Goal: Transaction & Acquisition: Purchase product/service

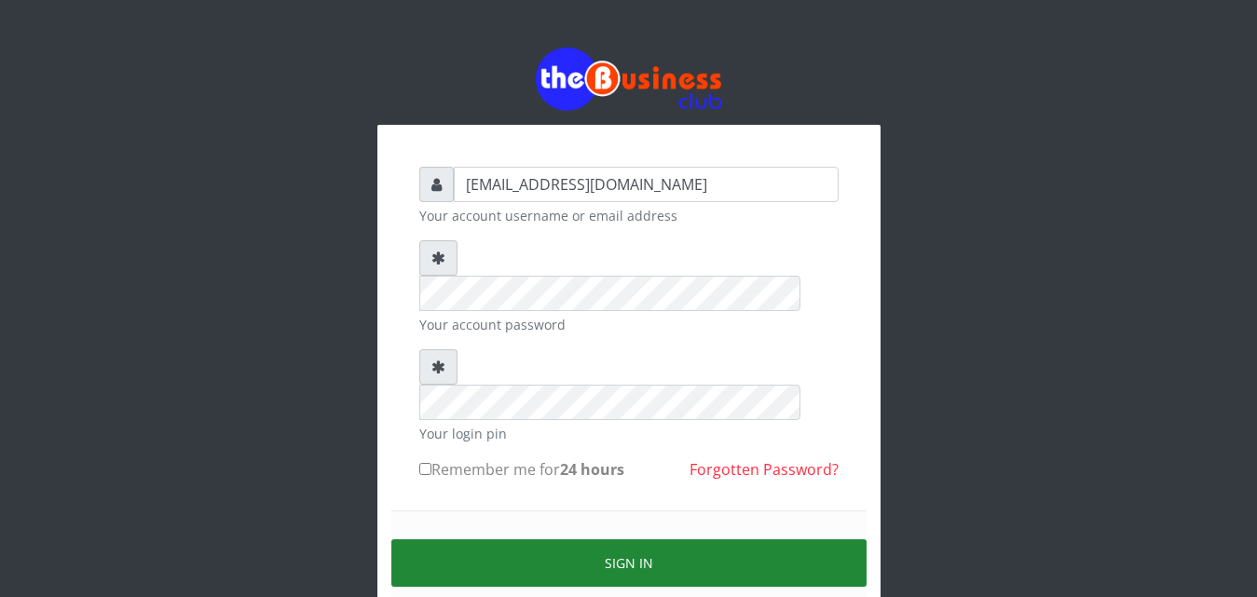
click at [635, 540] on button "Sign in" at bounding box center [628, 564] width 475 height 48
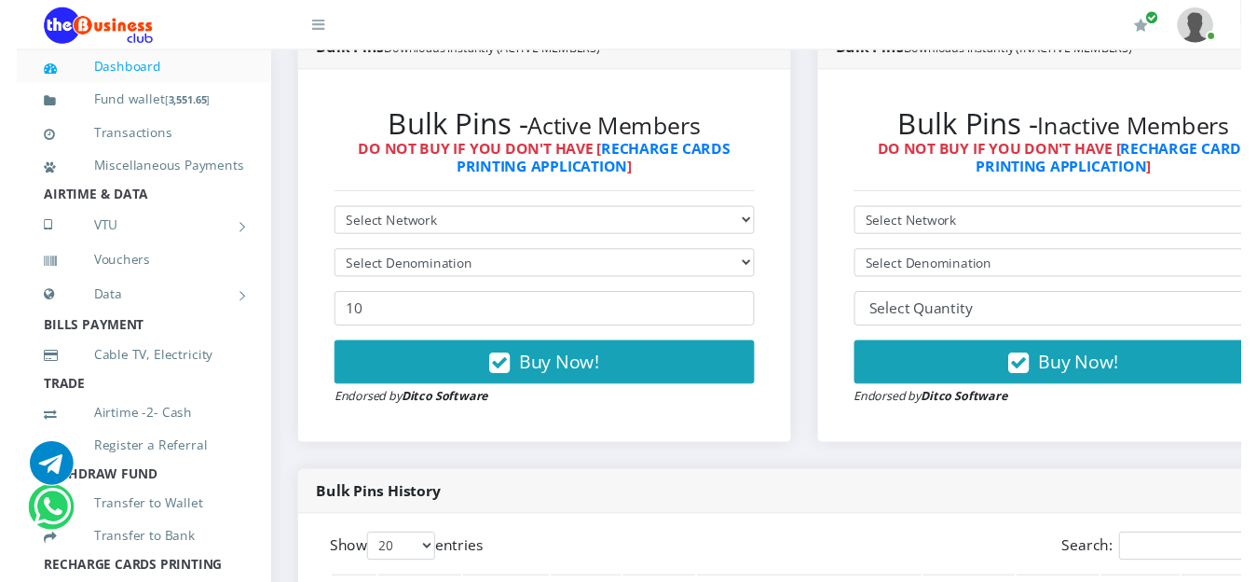
scroll to position [505, 0]
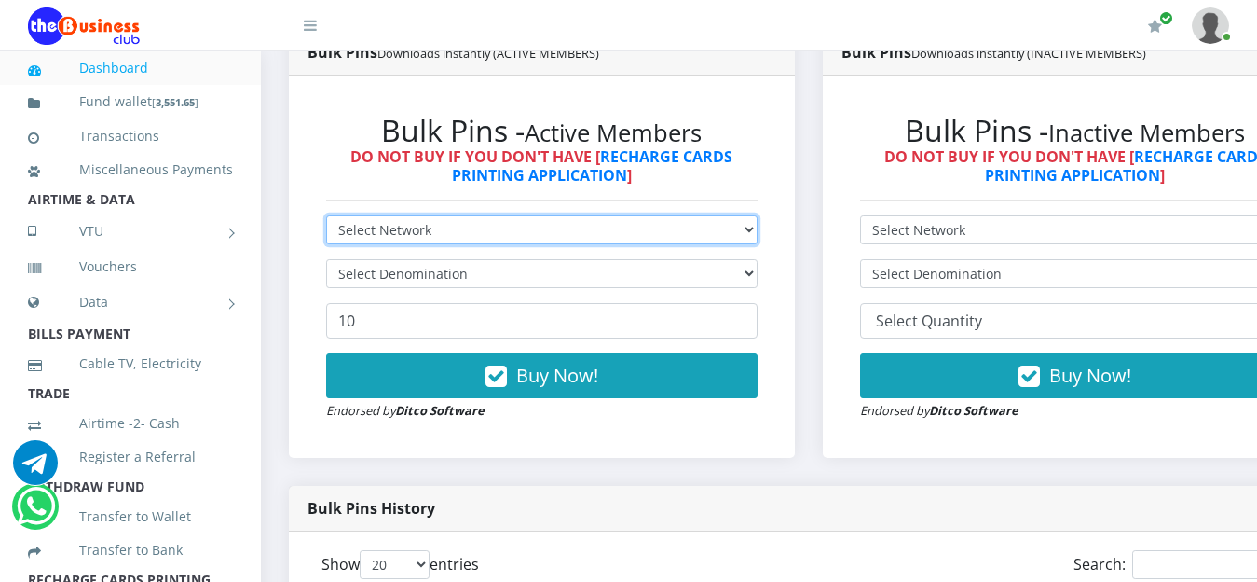
click at [755, 227] on select "Select Network MTN Globacom 9Mobile Airtel" at bounding box center [541, 229] width 431 height 29
select select "MTN"
click at [326, 218] on select "Select Network MTN Globacom 9Mobile Airtel" at bounding box center [541, 229] width 431 height 29
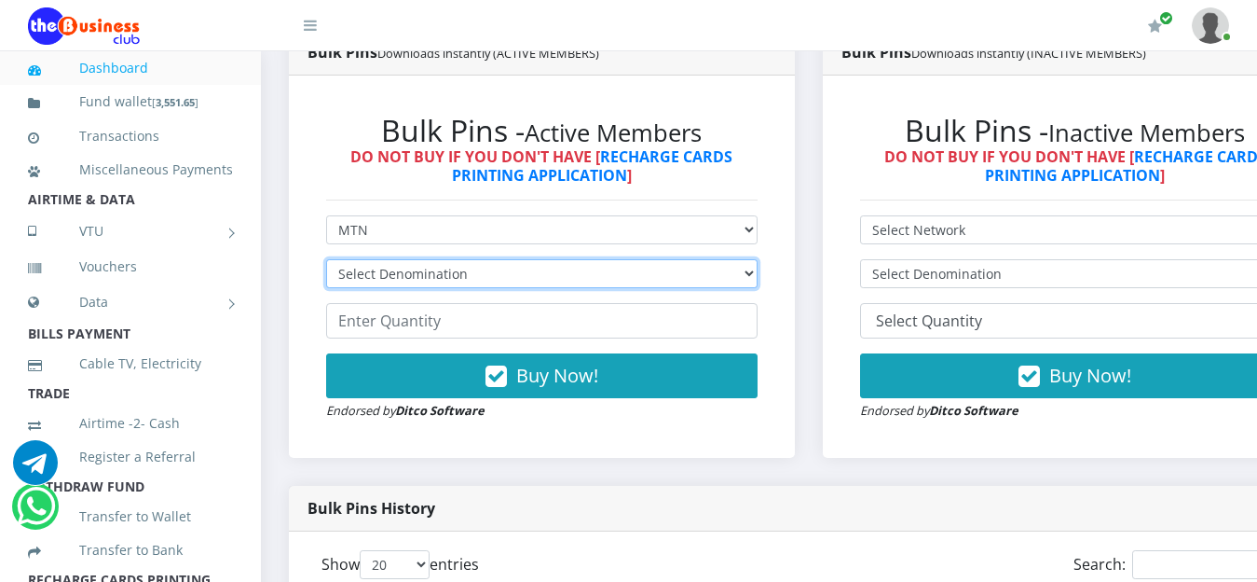
click at [562, 270] on select "Select Denomination MTN NGN100 - ₦96.99 MTN NGN200 - ₦193.98 MTN NGN400 - ₦387.…" at bounding box center [541, 273] width 431 height 29
select select "193.98-200"
click at [326, 262] on select "Select Denomination MTN NGN100 - ₦96.99 MTN NGN200 - ₦193.98 MTN NGN400 - ₦387.…" at bounding box center [541, 273] width 431 height 29
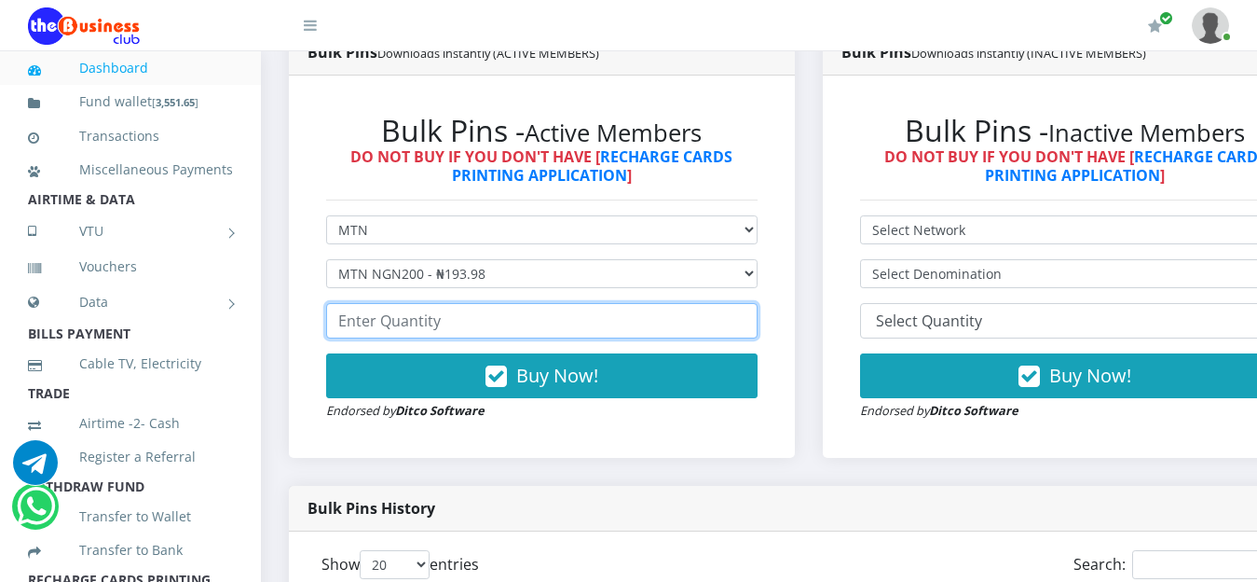
click at [480, 325] on input "number" at bounding box center [541, 320] width 431 height 35
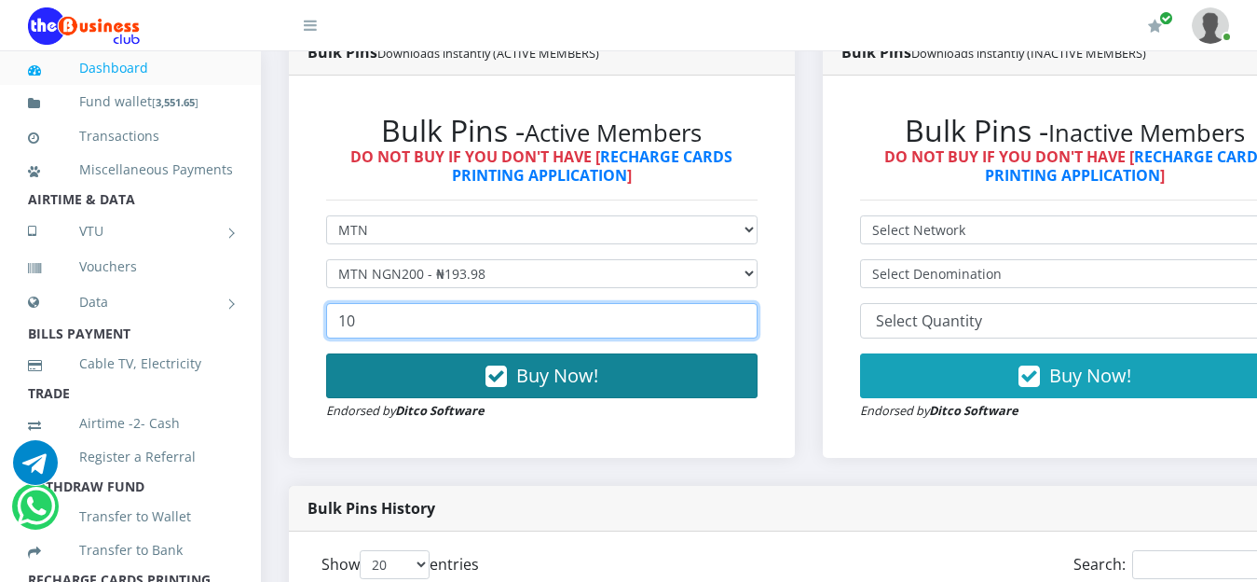
type input "10"
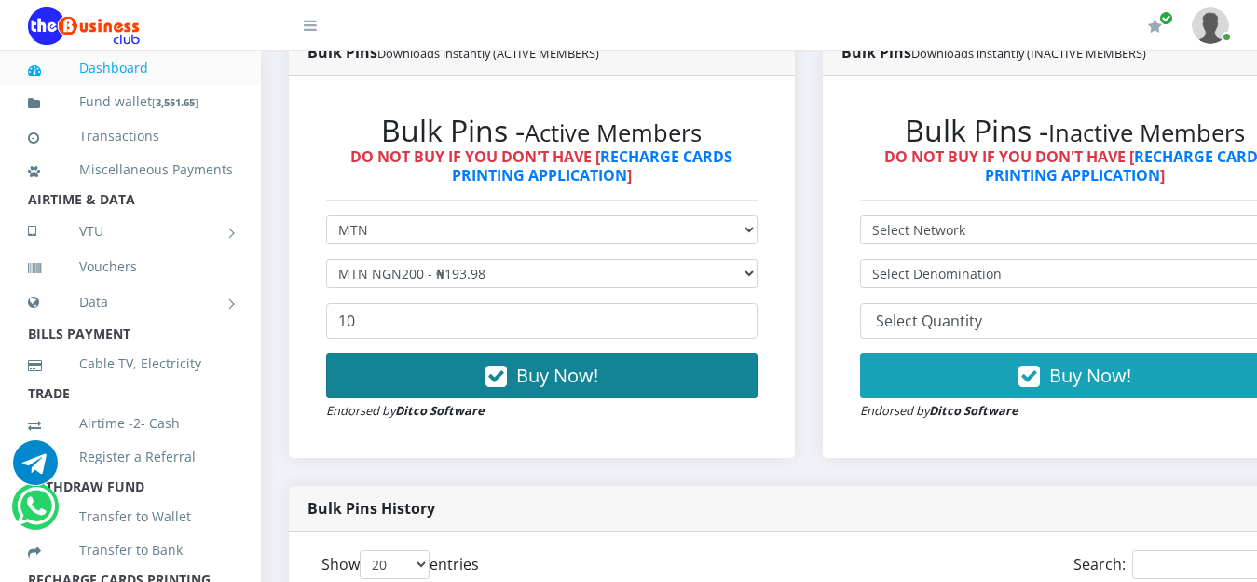
click at [568, 387] on span "Buy Now!" at bounding box center [557, 375] width 82 height 25
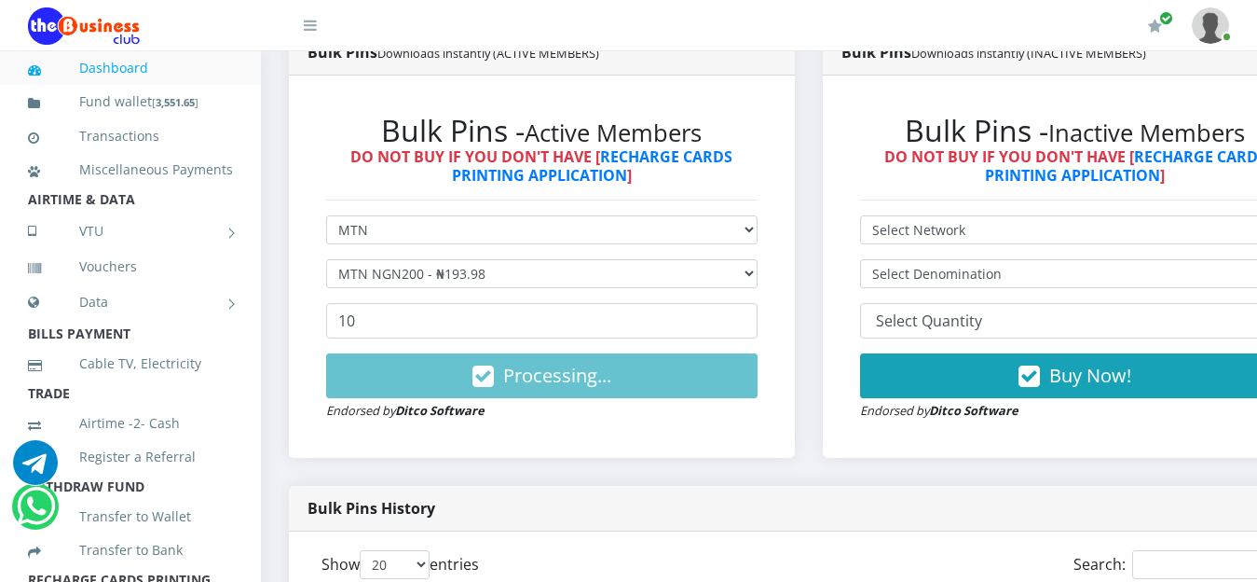
scroll to position [0, 0]
click at [92, 70] on link "Dashboard" at bounding box center [130, 68] width 205 height 43
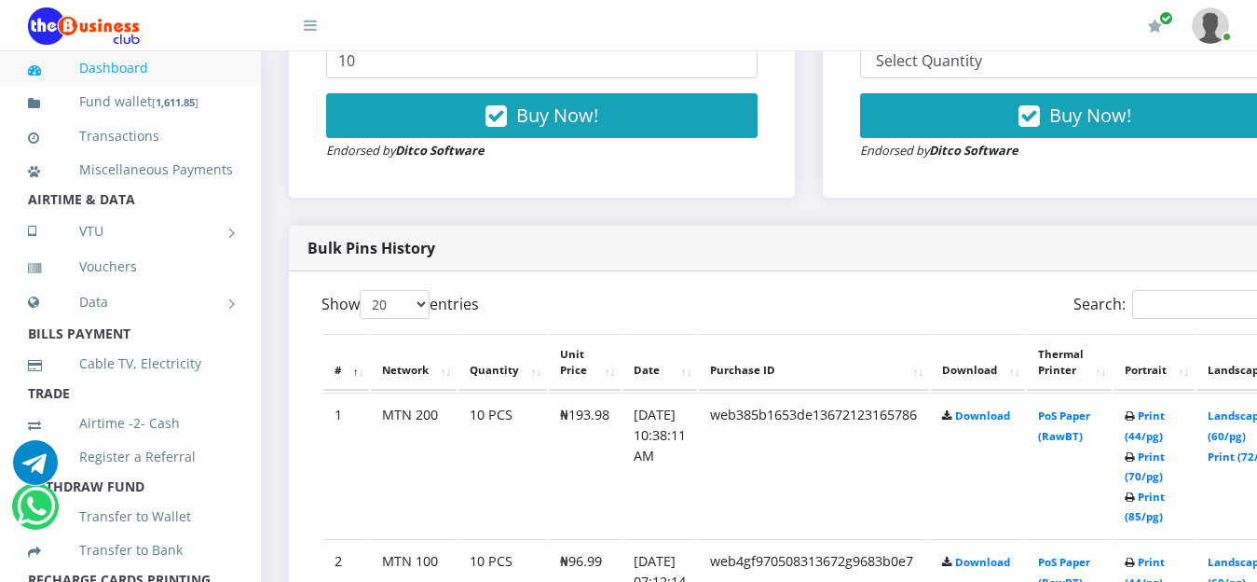
scroll to position [766, 0]
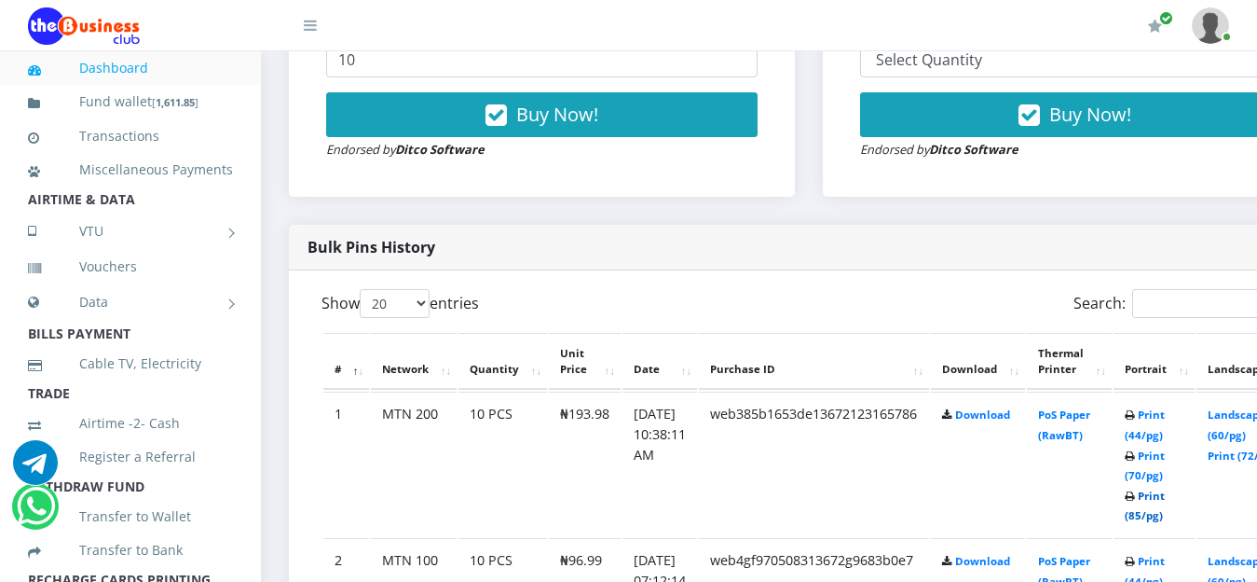
click at [1165, 499] on link "Print (85/pg)" at bounding box center [1145, 505] width 40 height 34
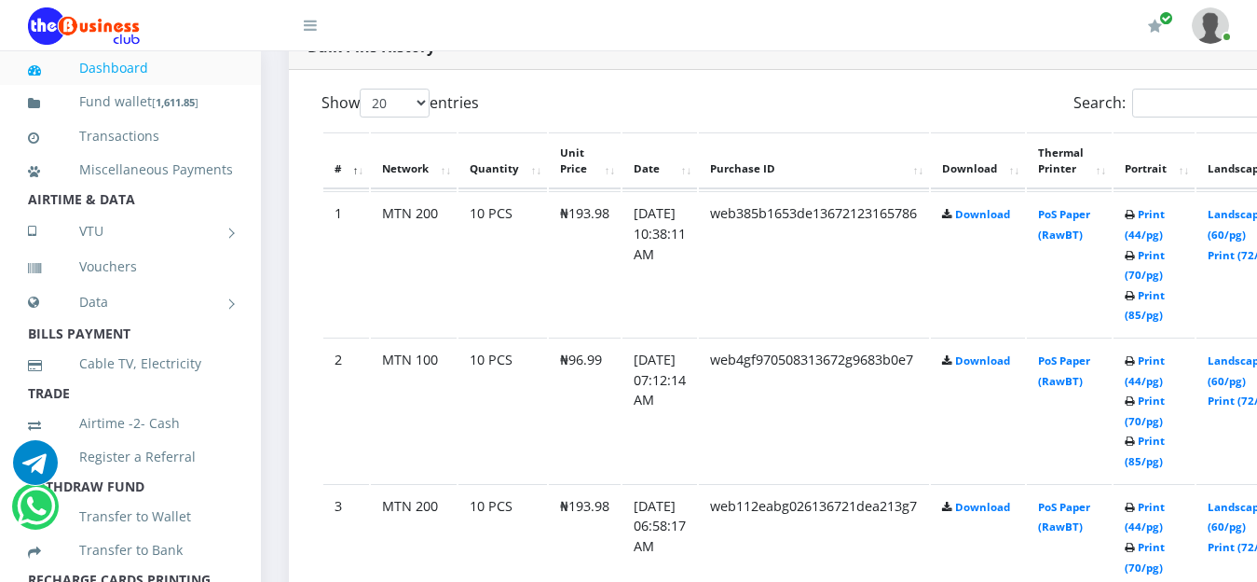
scroll to position [965, 0]
click at [1165, 450] on link "Print (85/pg)" at bounding box center [1145, 452] width 40 height 34
